Goal: Task Accomplishment & Management: Complete application form

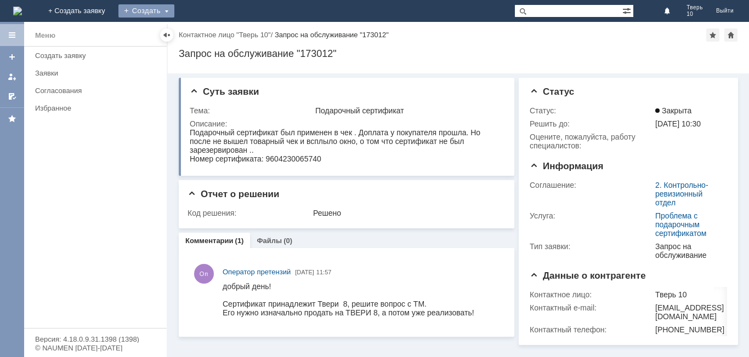
click at [174, 13] on div "Создать" at bounding box center [146, 10] width 56 height 13
click at [204, 31] on link "Заявка" at bounding box center [162, 32] width 83 height 13
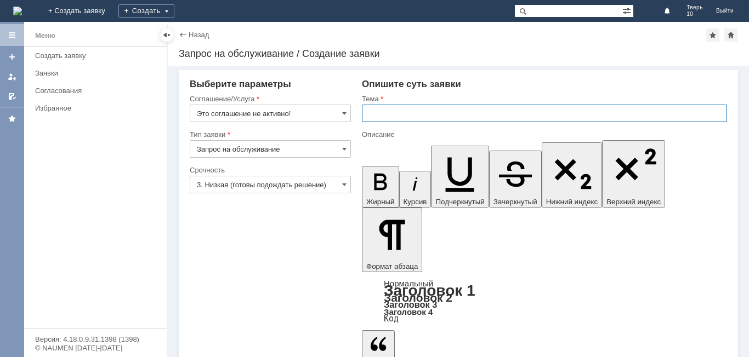
click at [391, 113] on input "text" at bounding box center [544, 114] width 365 height 18
type input "у"
type input "Удалить"
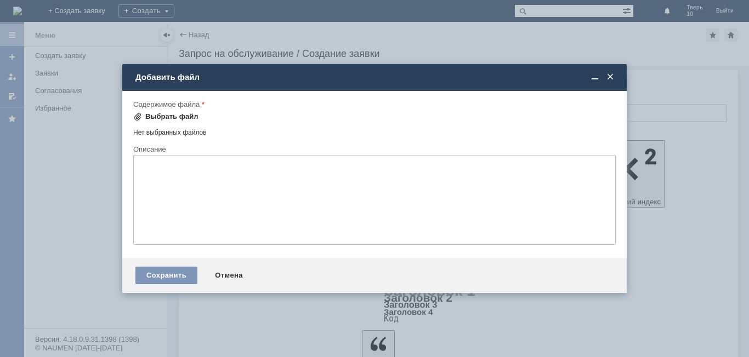
click at [144, 118] on div "Выбрать файл" at bounding box center [165, 116] width 65 height 9
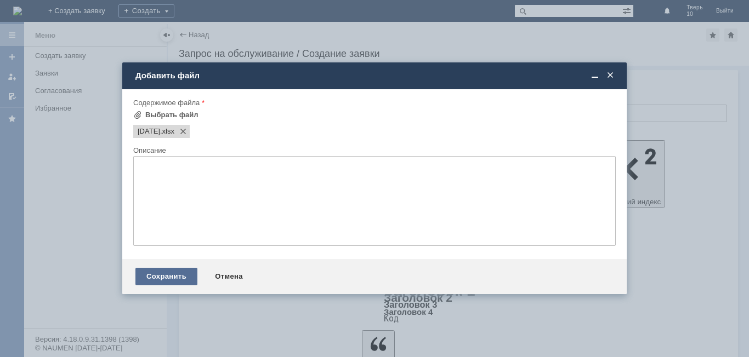
click at [161, 277] on div "Сохранить" at bounding box center [166, 277] width 62 height 18
